Goal: Task Accomplishment & Management: Use online tool/utility

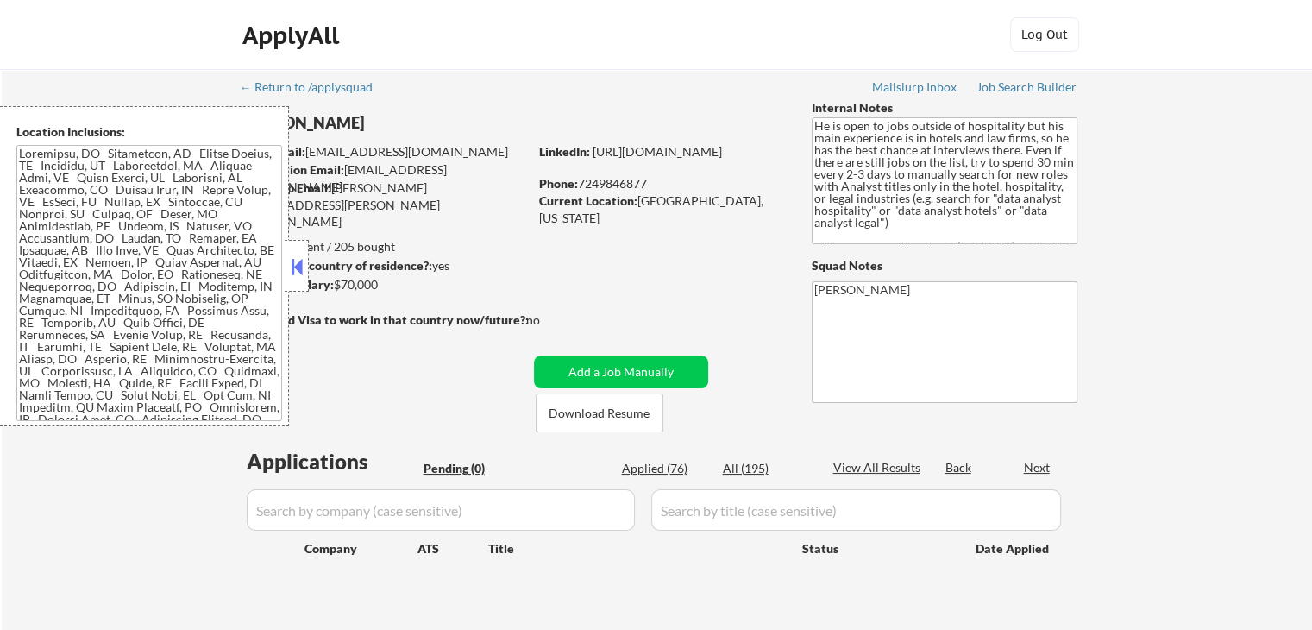
scroll to position [173, 0]
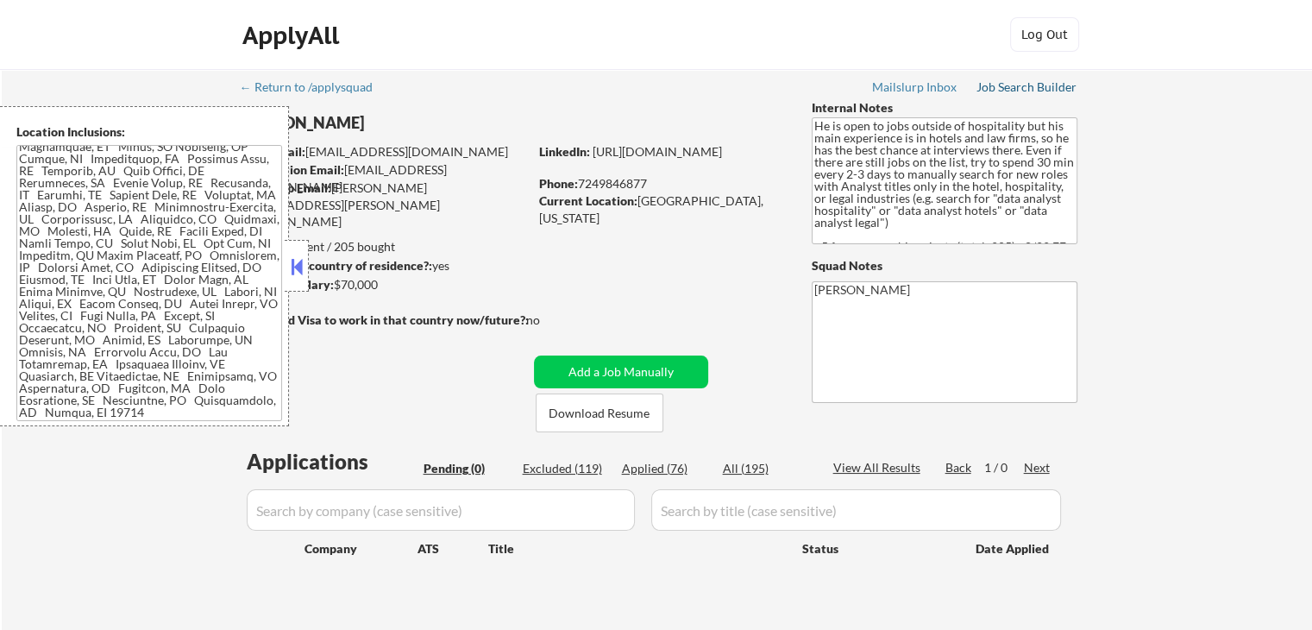
click at [1003, 81] on div "Job Search Builder" at bounding box center [1026, 87] width 101 height 12
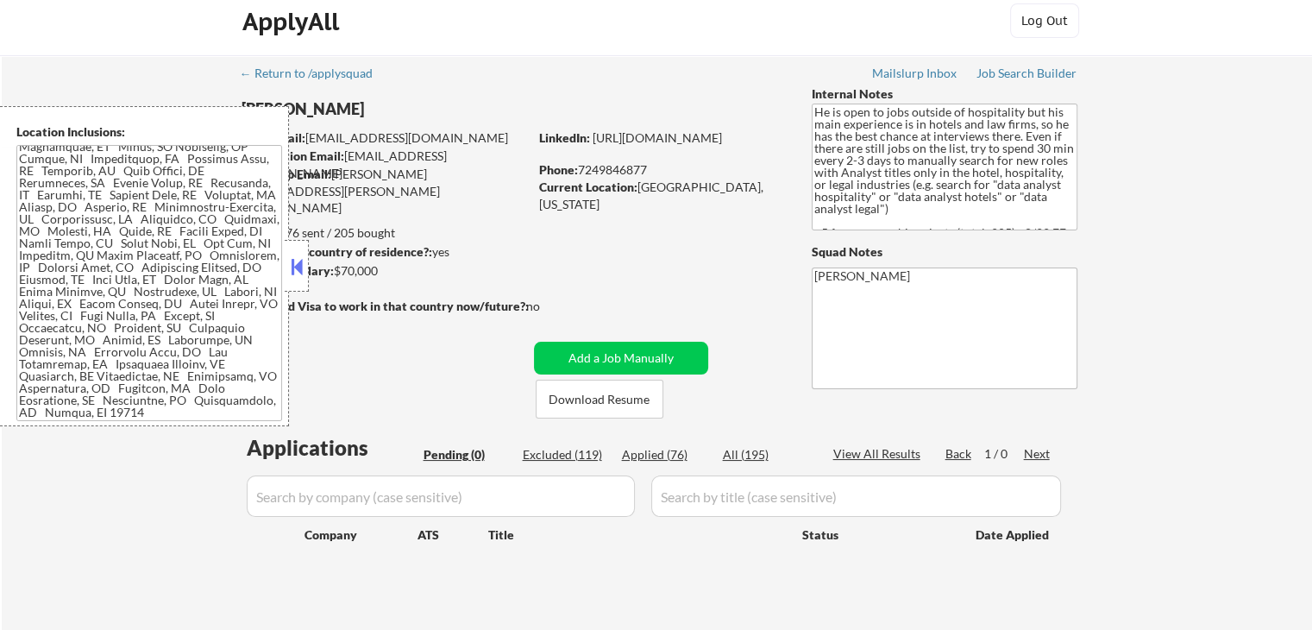
scroll to position [0, 0]
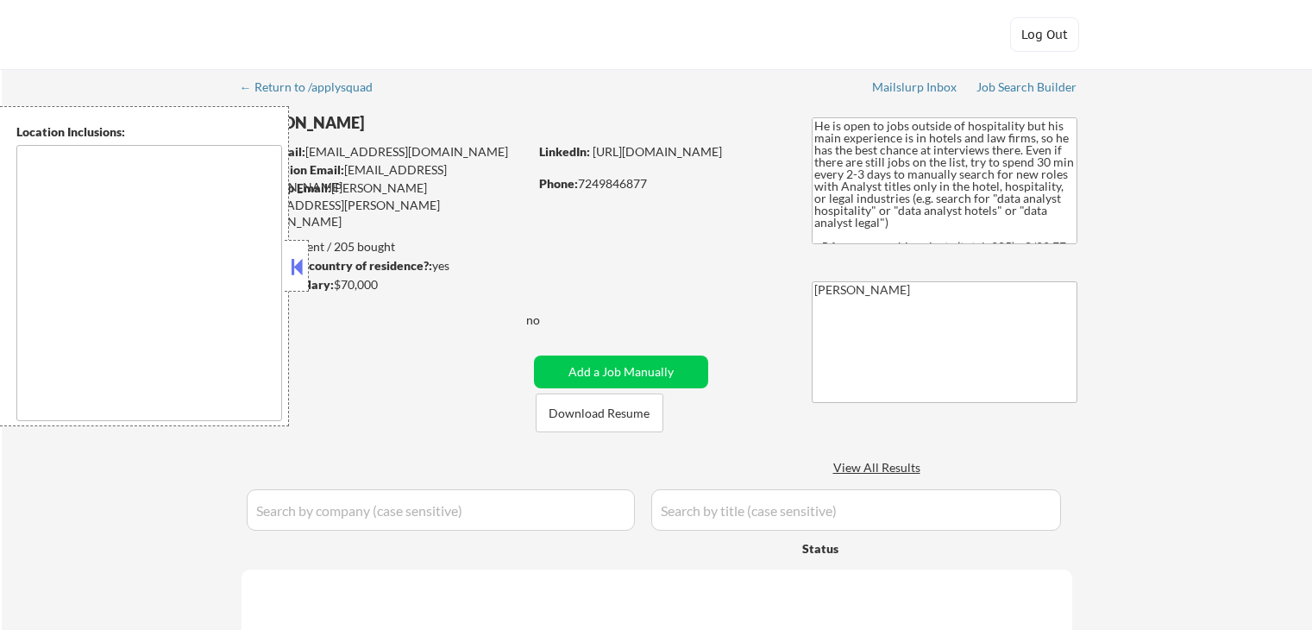
type textarea "[GEOGRAPHIC_DATA], [GEOGRAPHIC_DATA] [GEOGRAPHIC_DATA], [GEOGRAPHIC_DATA] [GEOG…"
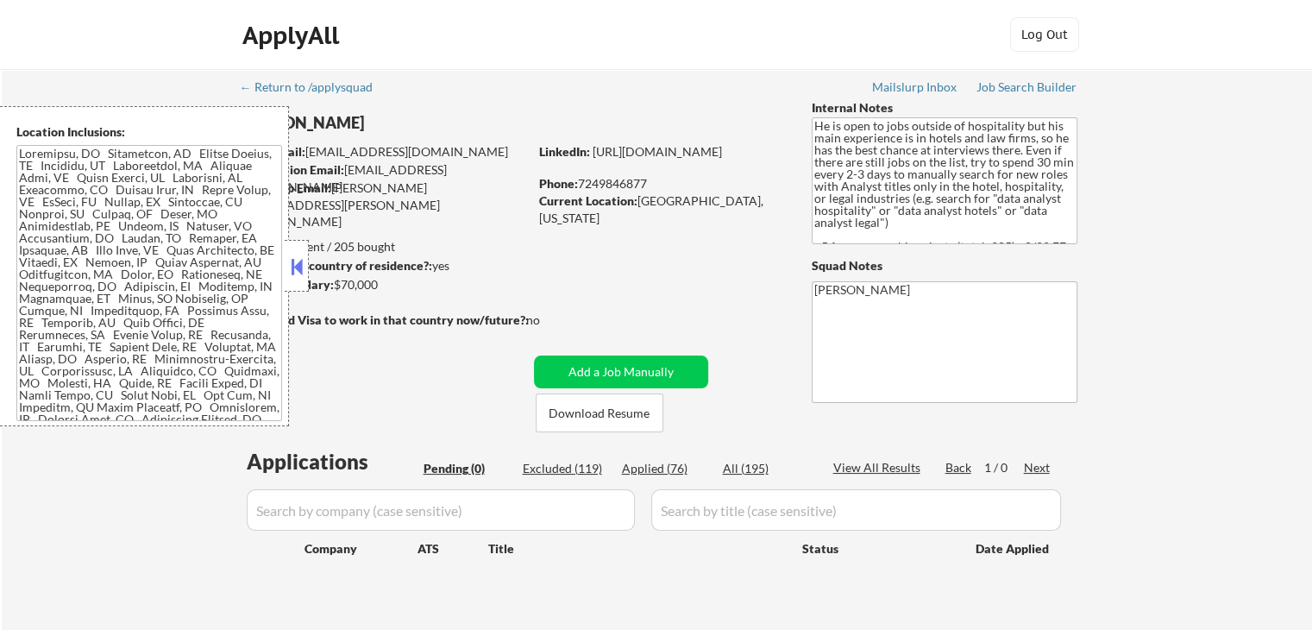
click at [295, 273] on button at bounding box center [296, 267] width 19 height 26
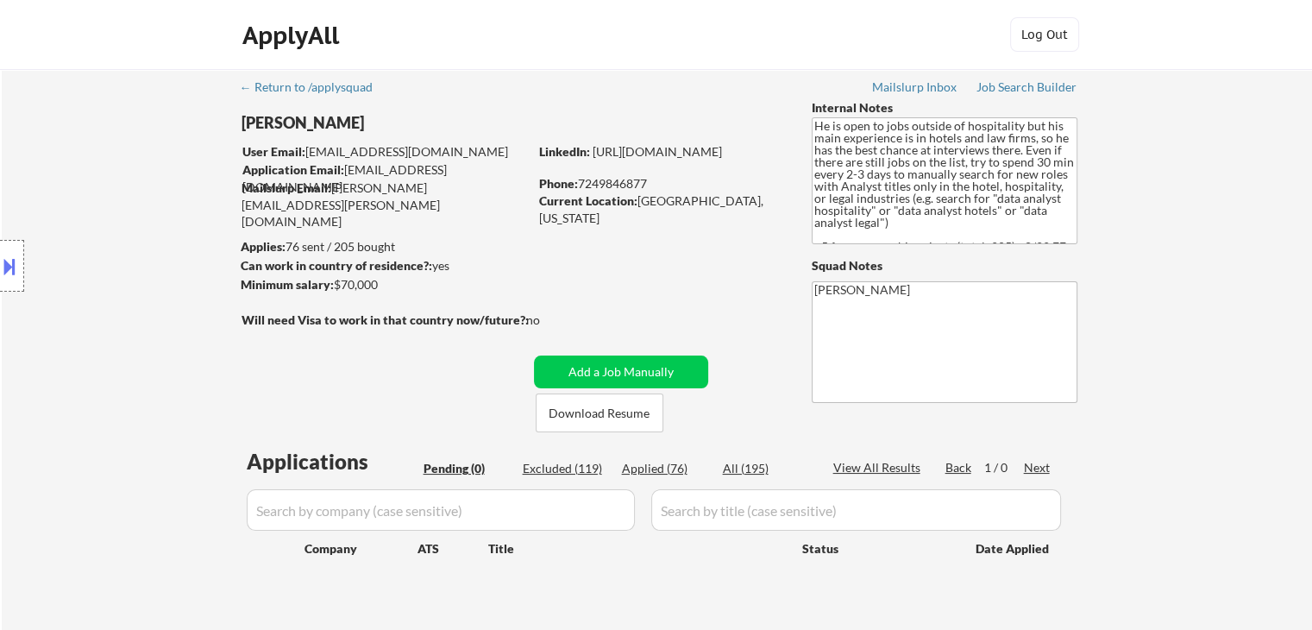
click at [86, 285] on div "Location Inclusions:" at bounding box center [154, 266] width 309 height 320
click at [2, 273] on button at bounding box center [9, 266] width 19 height 28
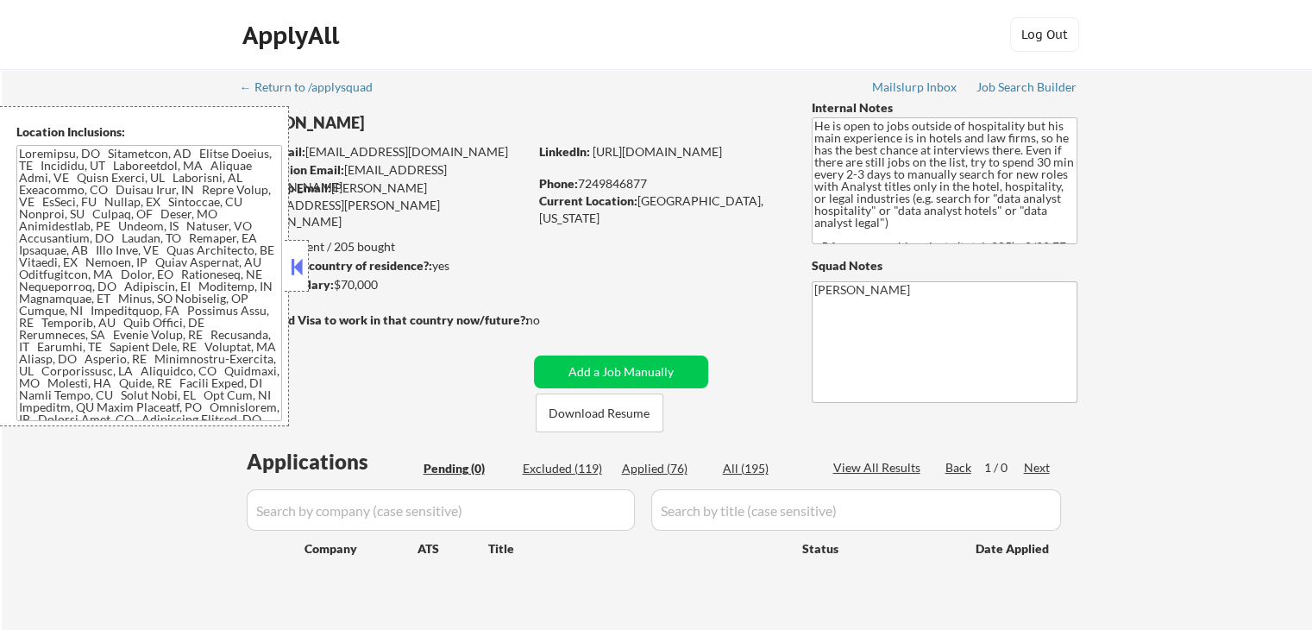
click at [293, 273] on button at bounding box center [296, 267] width 19 height 26
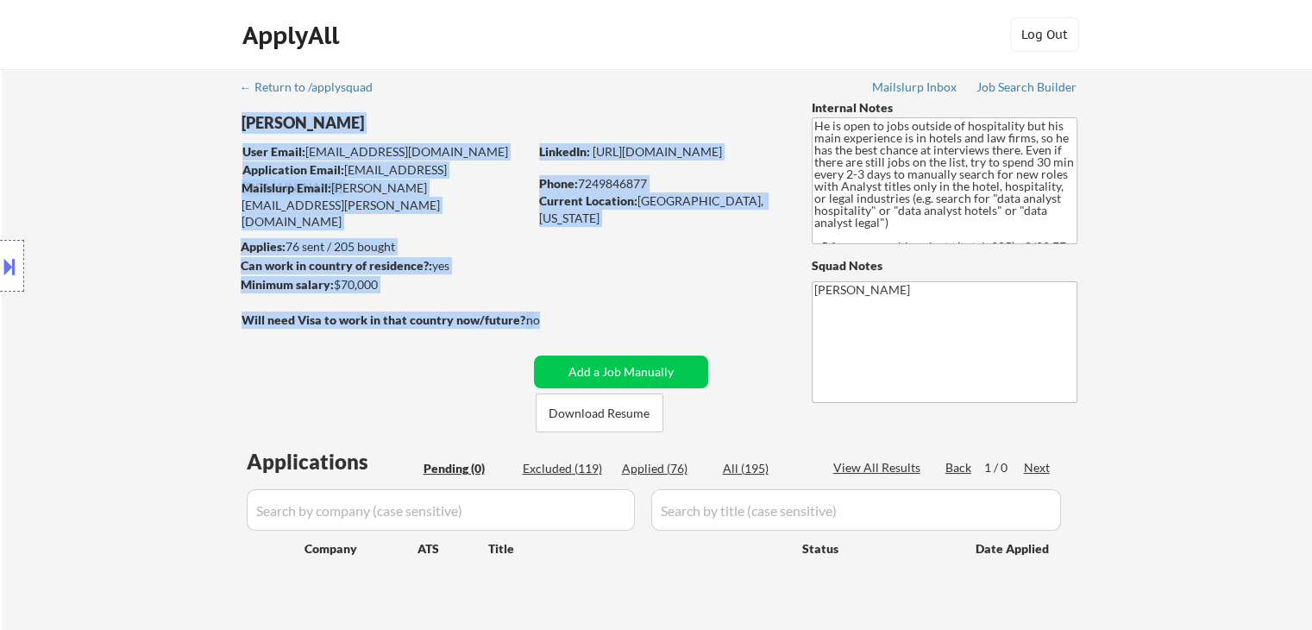
drag, startPoint x: 544, startPoint y: 316, endPoint x: 417, endPoint y: 302, distance: 127.5
click at [417, 302] on div "← Return to /applysquad Mailslurp Inbox Job Search Builder Benjamin McCarty Use…" at bounding box center [657, 350] width 861 height 562
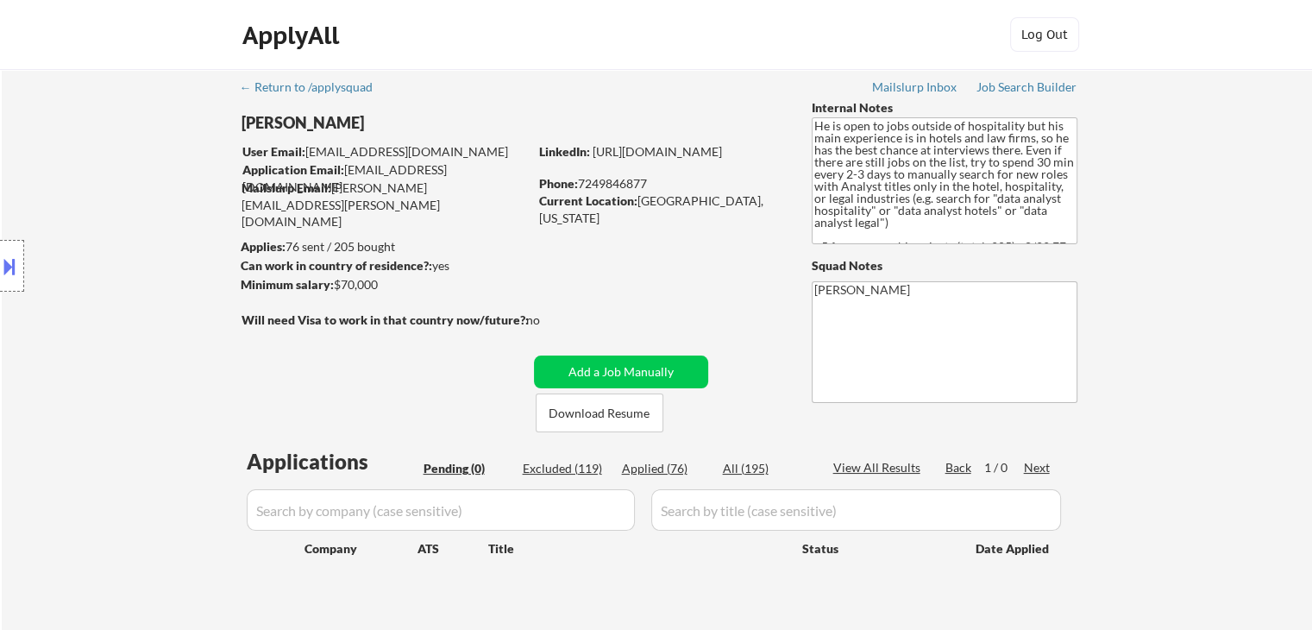
click at [334, 348] on div "Will need Visa to work in that country now/future?: no" at bounding box center [409, 330] width 334 height 38
click at [494, 257] on div "Can work in country of residence?: yes" at bounding box center [382, 265] width 282 height 17
click at [568, 279] on div "← Return to /applysquad Mailslurp Inbox Job Search Builder Benjamin McCarty Use…" at bounding box center [657, 350] width 861 height 562
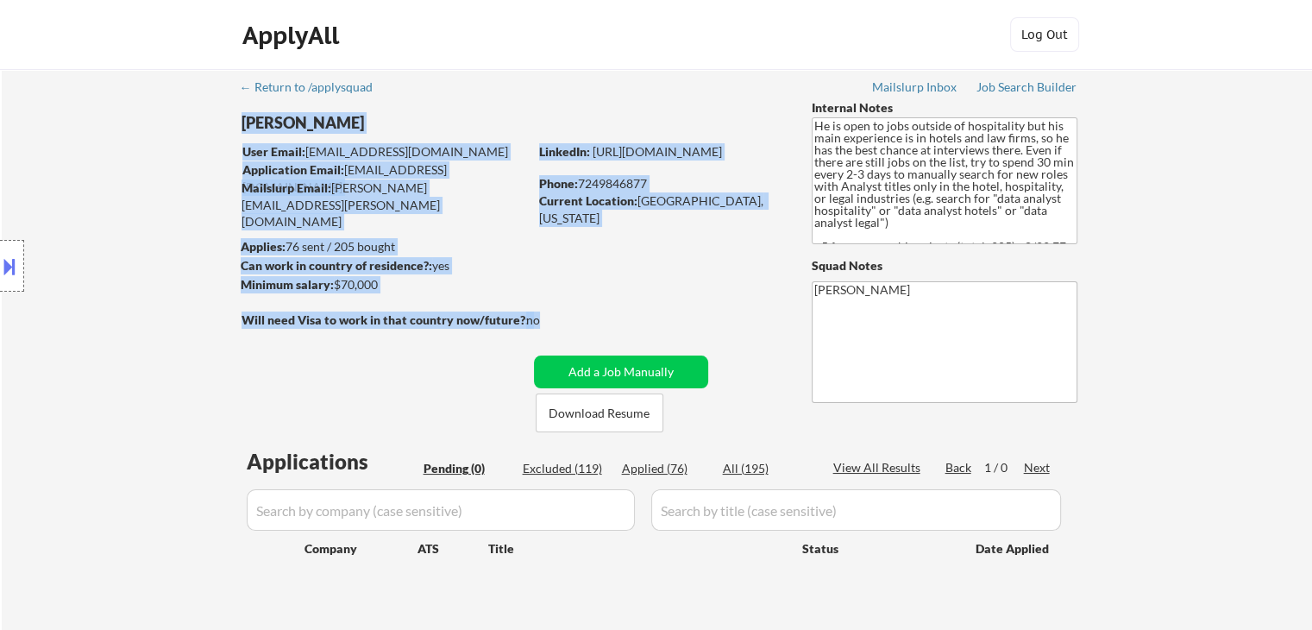
drag, startPoint x: 545, startPoint y: 316, endPoint x: 471, endPoint y: 304, distance: 75.0
click at [471, 304] on div "← Return to /applysquad Mailslurp Inbox Job Search Builder Benjamin McCarty Use…" at bounding box center [657, 350] width 861 height 562
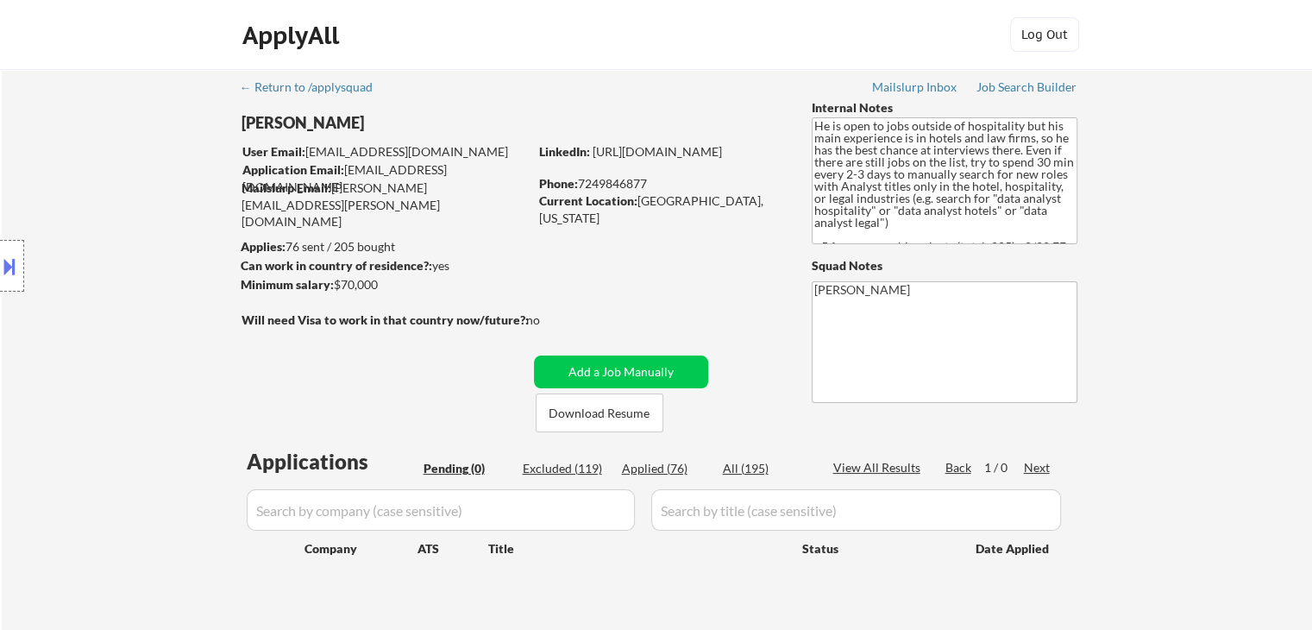
click at [569, 262] on div "← Return to /applysquad Mailslurp Inbox Job Search Builder Benjamin McCarty Use…" at bounding box center [657, 350] width 861 height 562
drag, startPoint x: 695, startPoint y: 198, endPoint x: 685, endPoint y: 196, distance: 10.7
click at [685, 196] on div "Current Location: Laurel, Maryland" at bounding box center [661, 209] width 244 height 34
click at [658, 215] on div "← Return to /applysquad Mailslurp Inbox Job Search Builder Benjamin McCarty Use…" at bounding box center [657, 350] width 861 height 562
drag, startPoint x: 634, startPoint y: 203, endPoint x: 738, endPoint y: 210, distance: 104.6
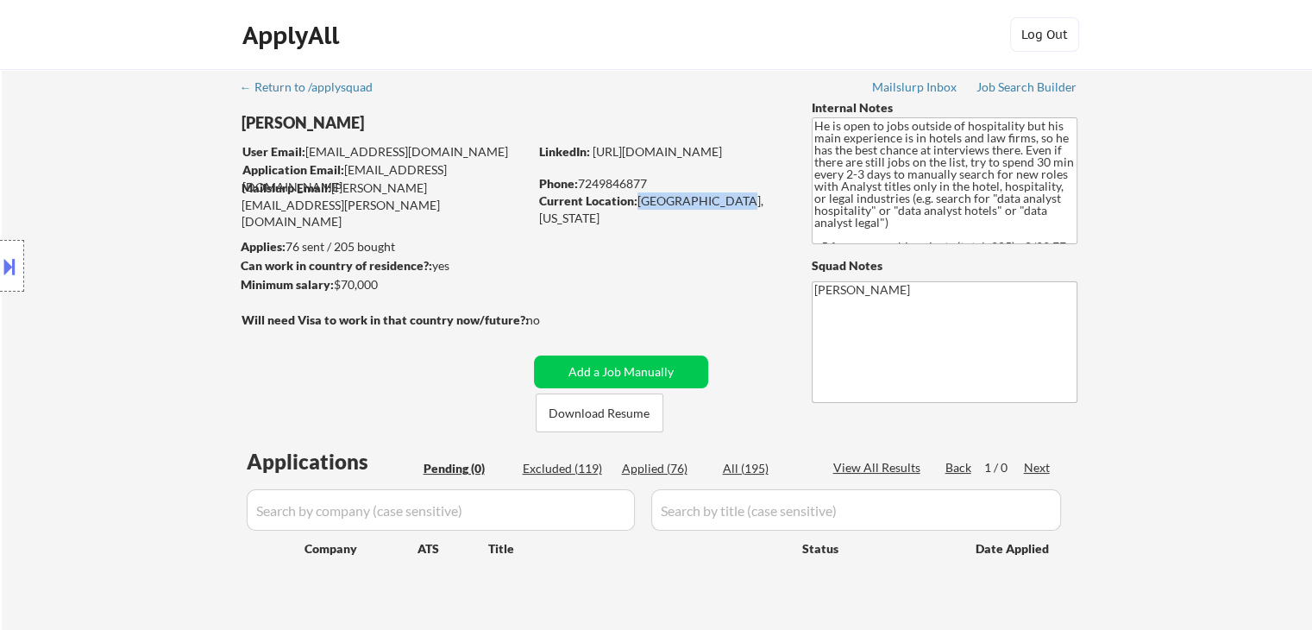
click at [723, 201] on div "Current Location: Laurel, Maryland" at bounding box center [661, 209] width 244 height 34
click at [748, 221] on div "← Return to /applysquad Mailslurp Inbox Job Search Builder Benjamin McCarty Use…" at bounding box center [657, 350] width 861 height 562
drag, startPoint x: 733, startPoint y: 201, endPoint x: 685, endPoint y: 195, distance: 48.7
click at [685, 195] on div "Current Location: Laurel, Maryland" at bounding box center [661, 209] width 244 height 34
click at [709, 256] on div "← Return to /applysquad Mailslurp Inbox Job Search Builder Benjamin McCarty Use…" at bounding box center [657, 350] width 861 height 562
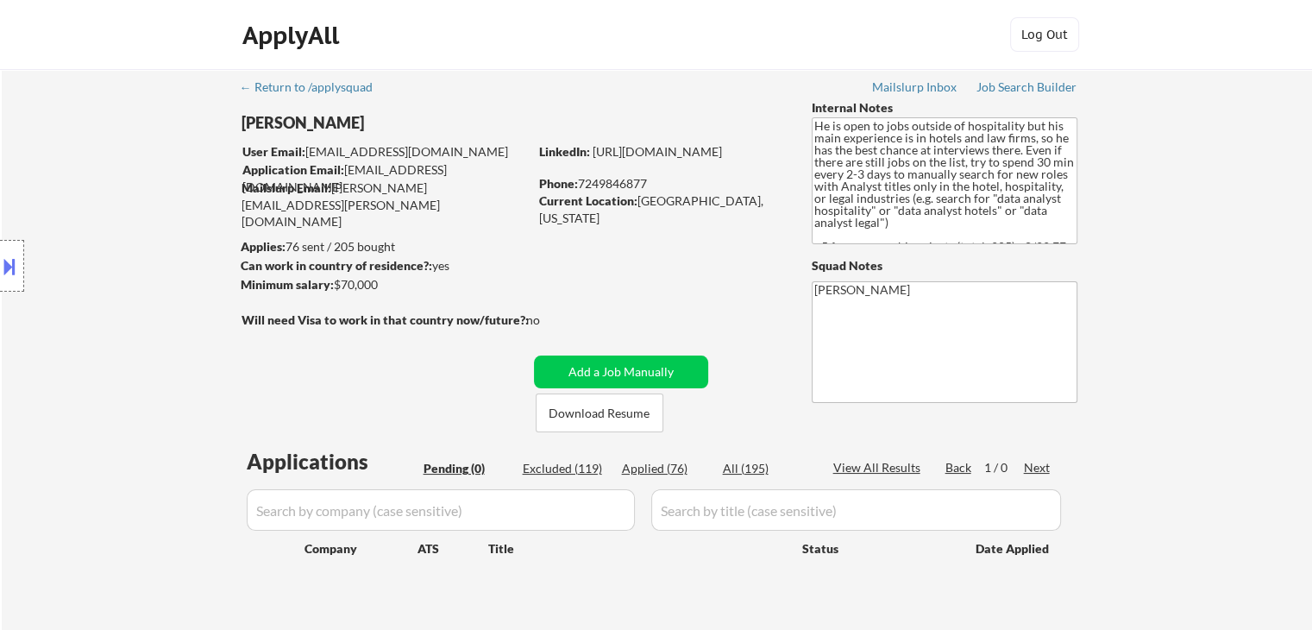
click at [951, 194] on textarea "He is open to jobs outside of hospitality but his main experience is in hotels …" at bounding box center [945, 180] width 266 height 127
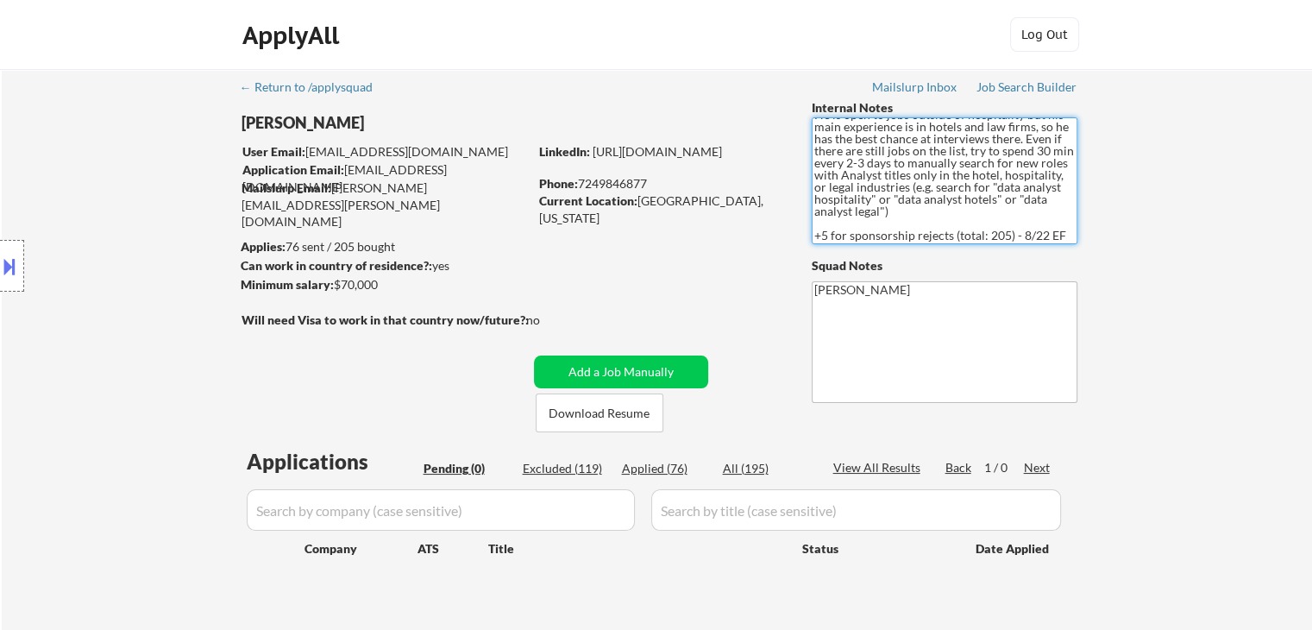
click at [1268, 213] on div "← Return to /applysquad Mailslurp Inbox Job Search Builder Benjamin McCarty Use…" at bounding box center [657, 356] width 1310 height 575
click at [1201, 230] on div "← Return to /applysquad Mailslurp Inbox Job Search Builder Benjamin McCarty Use…" at bounding box center [657, 356] width 1310 height 575
click at [1197, 230] on div "← Return to /applysquad Mailslurp Inbox Job Search Builder Benjamin McCarty Use…" at bounding box center [657, 356] width 1310 height 575
